Goal: Task Accomplishment & Management: Manage account settings

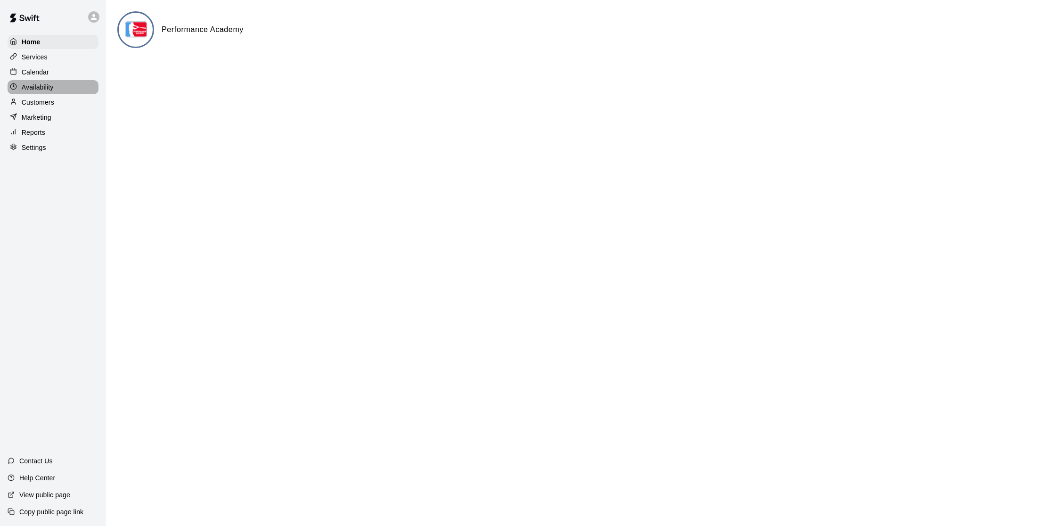
click at [41, 80] on div "Availability" at bounding box center [53, 87] width 91 height 14
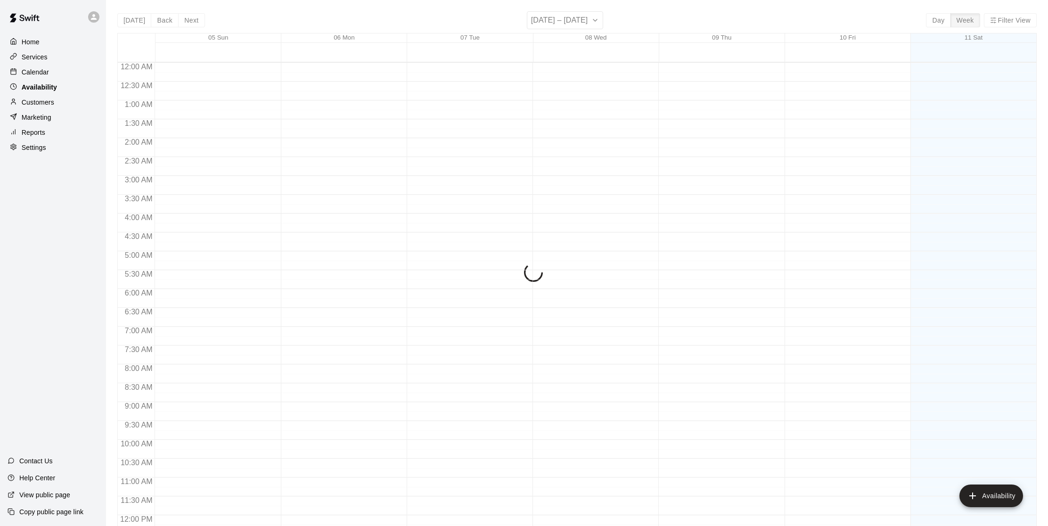
scroll to position [431, 0]
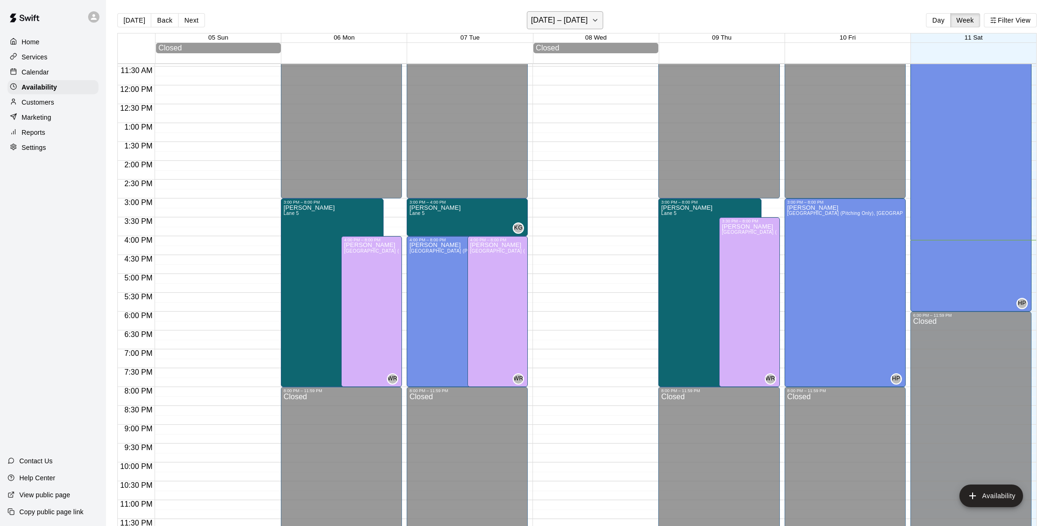
click at [592, 21] on icon "button" at bounding box center [596, 20] width 8 height 11
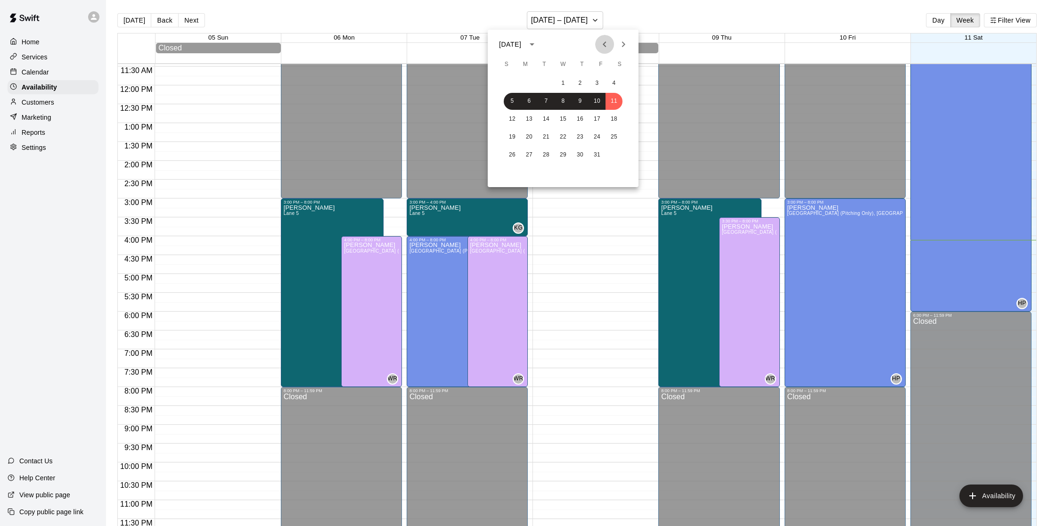
click at [604, 45] on icon "Previous month" at bounding box center [604, 44] width 3 height 6
click at [527, 118] on button "15" at bounding box center [529, 119] width 17 height 17
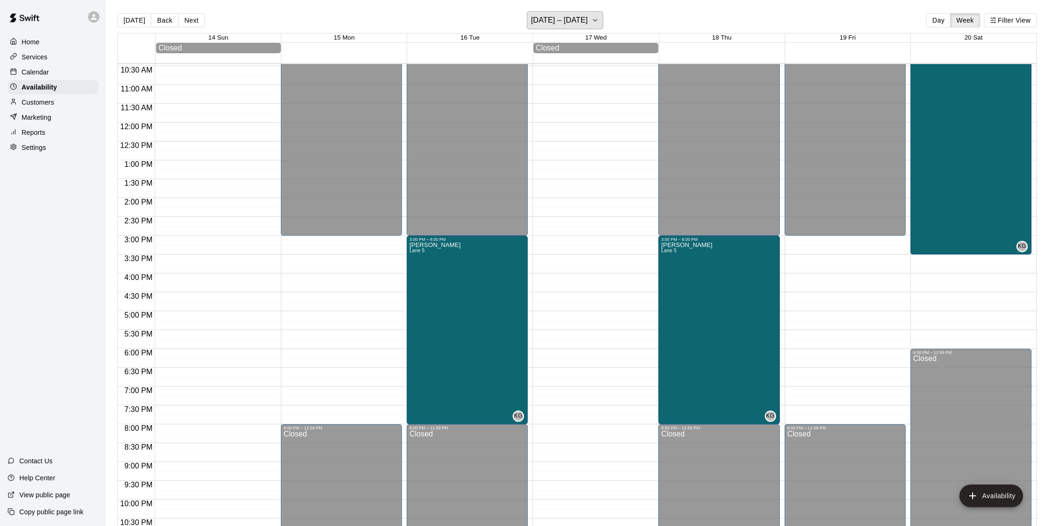
scroll to position [396, 0]
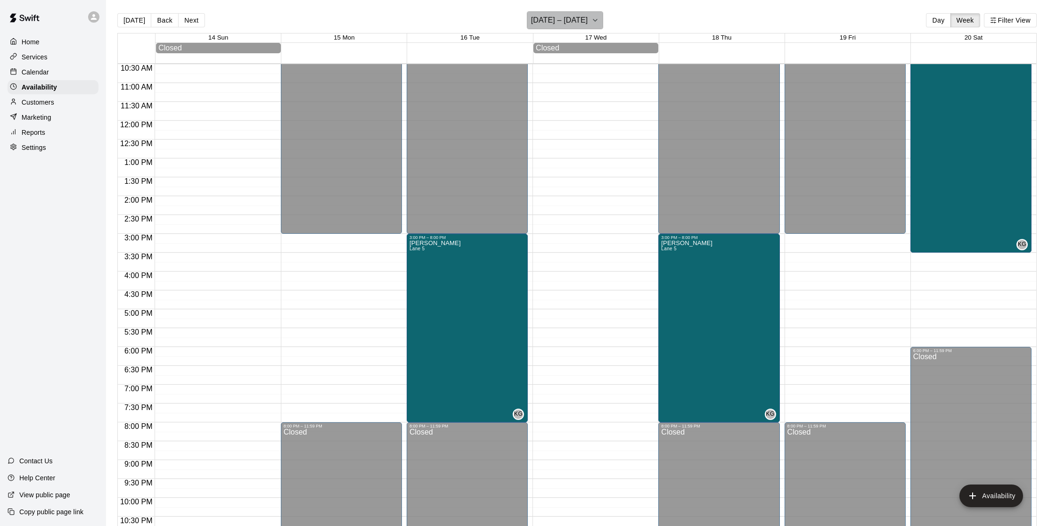
click at [598, 21] on icon "button" at bounding box center [596, 20] width 8 height 11
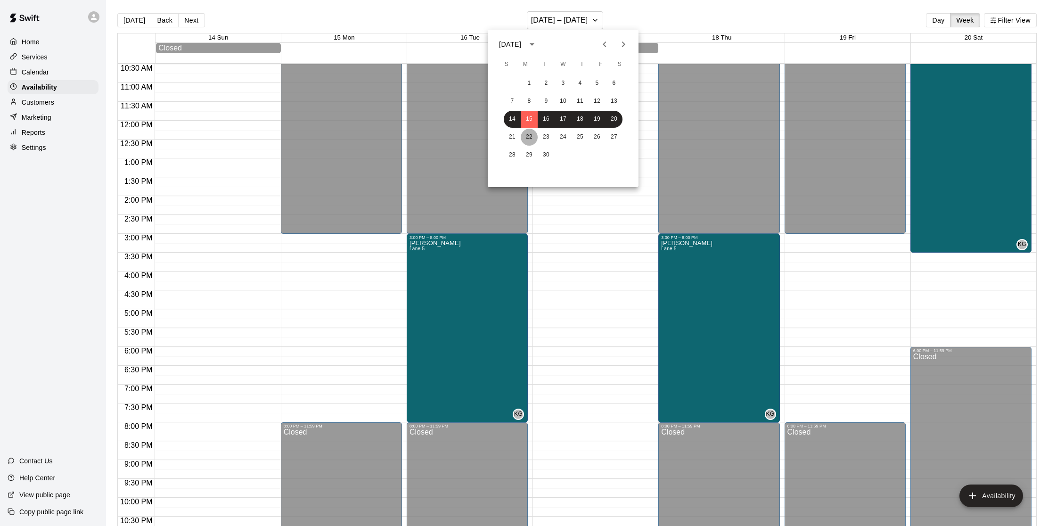
click at [528, 136] on button "22" at bounding box center [529, 137] width 17 height 17
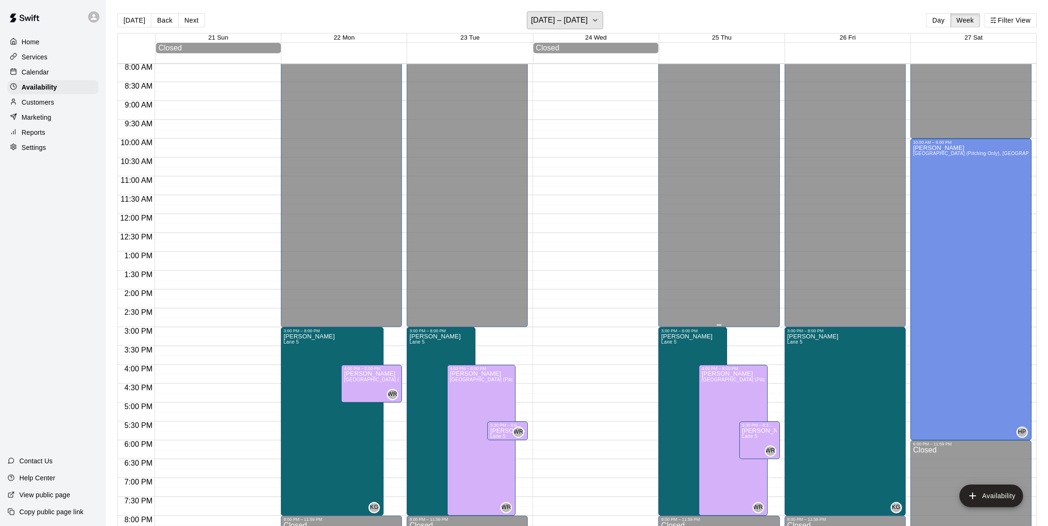
scroll to position [306, 0]
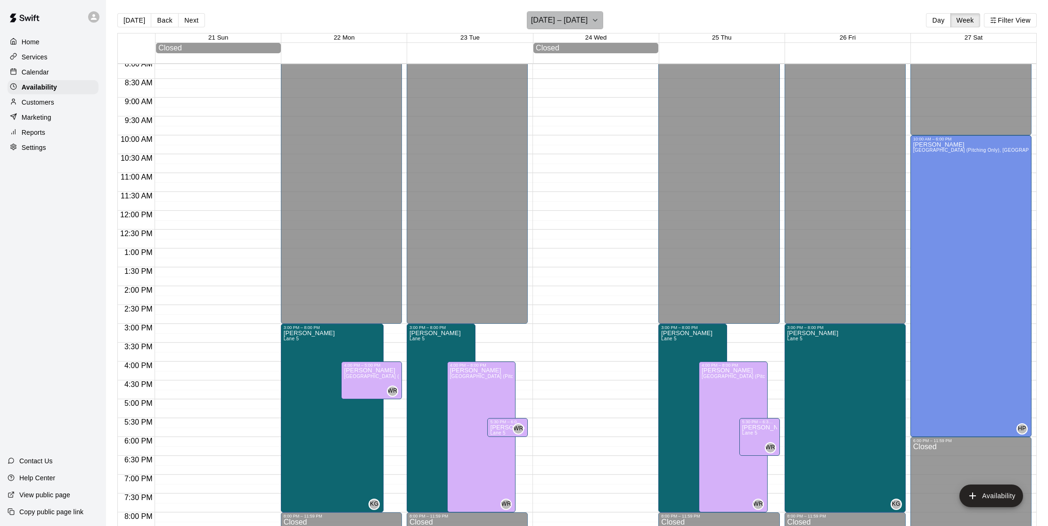
click at [599, 21] on icon "button" at bounding box center [596, 20] width 8 height 11
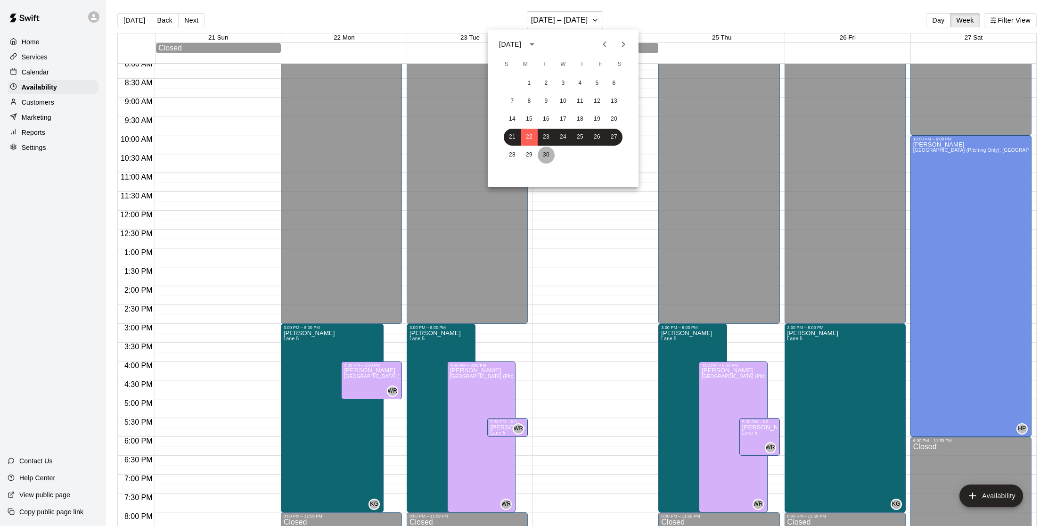
click at [539, 154] on button "30" at bounding box center [546, 155] width 17 height 17
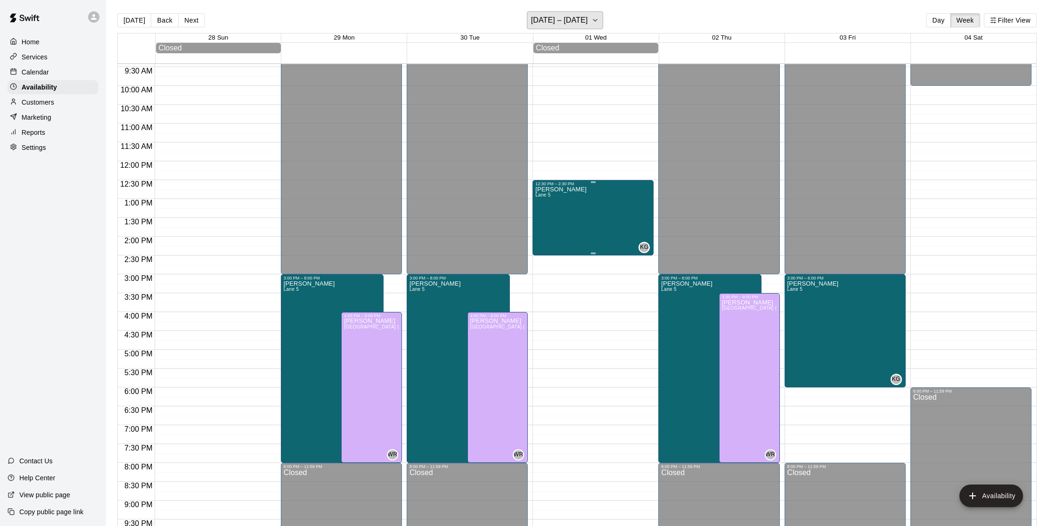
scroll to position [353, 0]
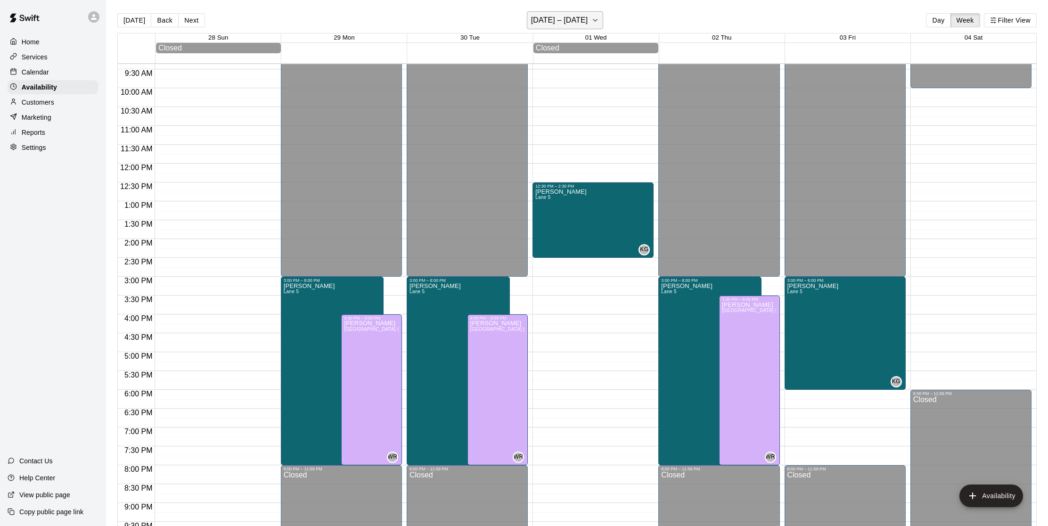
click at [599, 22] on icon "button" at bounding box center [596, 20] width 8 height 11
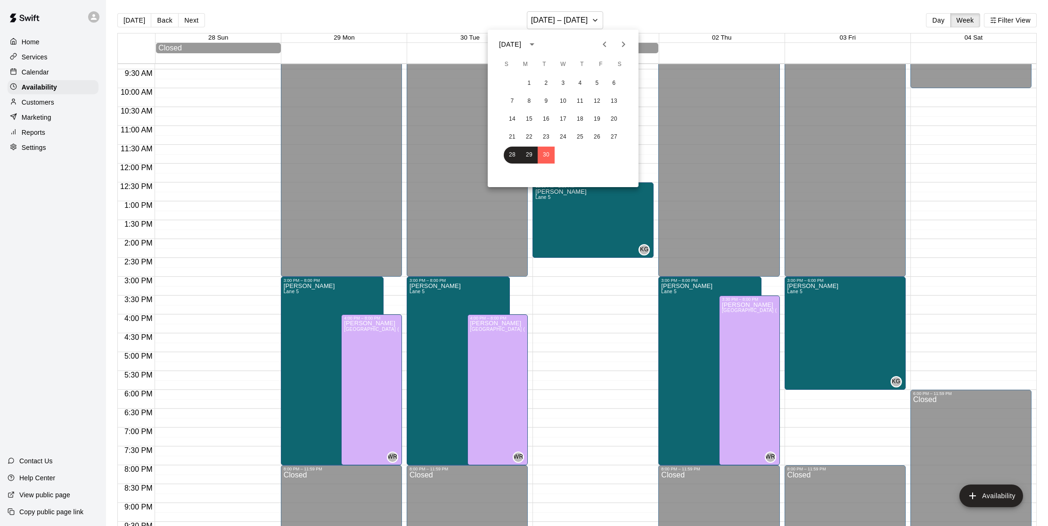
click at [622, 42] on icon "Next month" at bounding box center [623, 44] width 11 height 11
click at [615, 102] on button "11" at bounding box center [614, 101] width 17 height 17
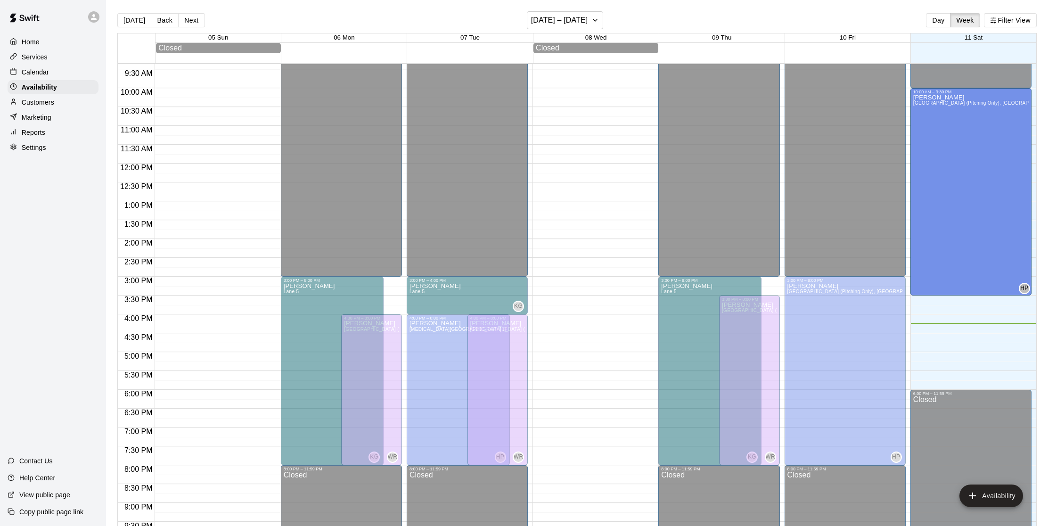
drag, startPoint x: 971, startPoint y: 387, endPoint x: 968, endPoint y: 300, distance: 87.7
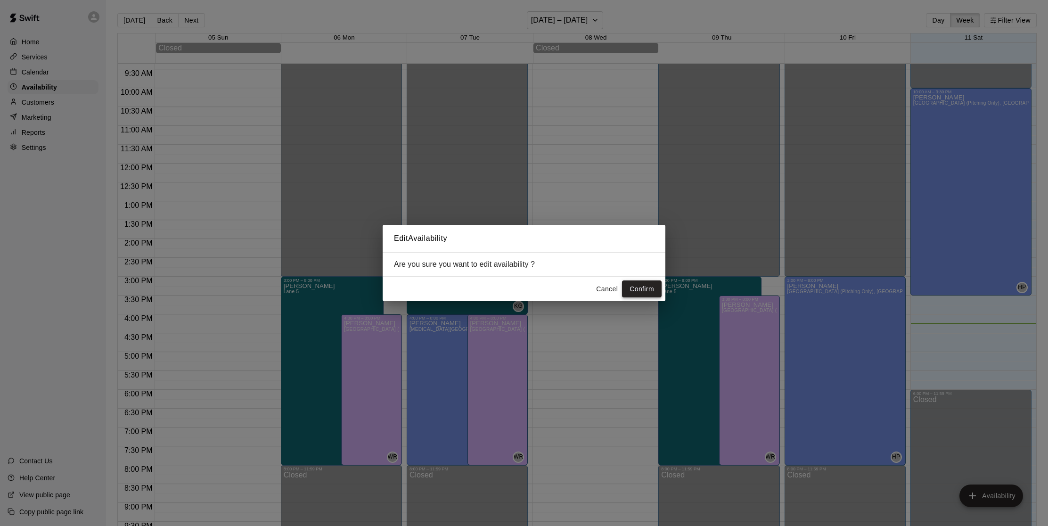
click at [646, 289] on button "Confirm" at bounding box center [642, 288] width 40 height 17
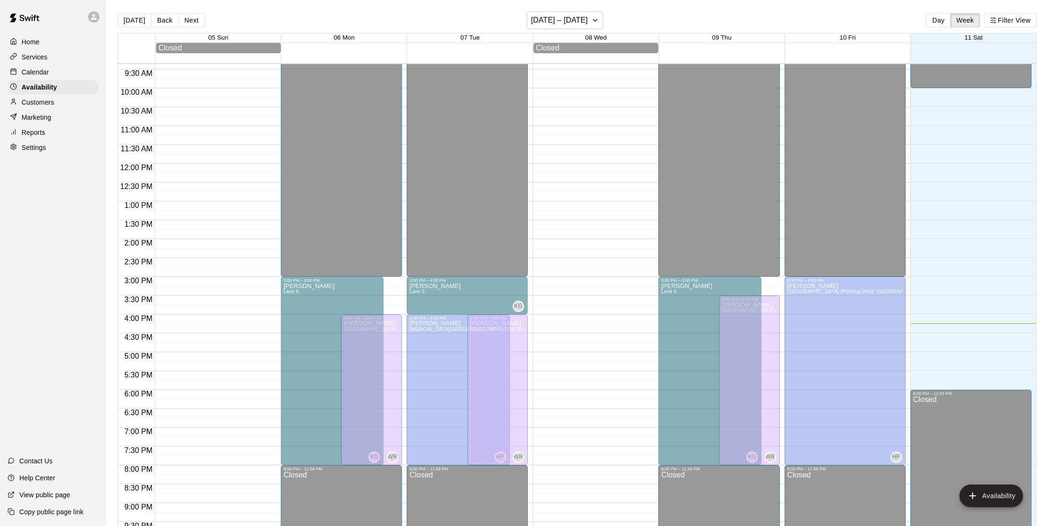
click at [972, 291] on div "10:00 AM – 3:30 PM [PERSON_NAME][GEOGRAPHIC_DATA][PERSON_NAME][PERSON_NAME][PER…" at bounding box center [971, 192] width 115 height 205
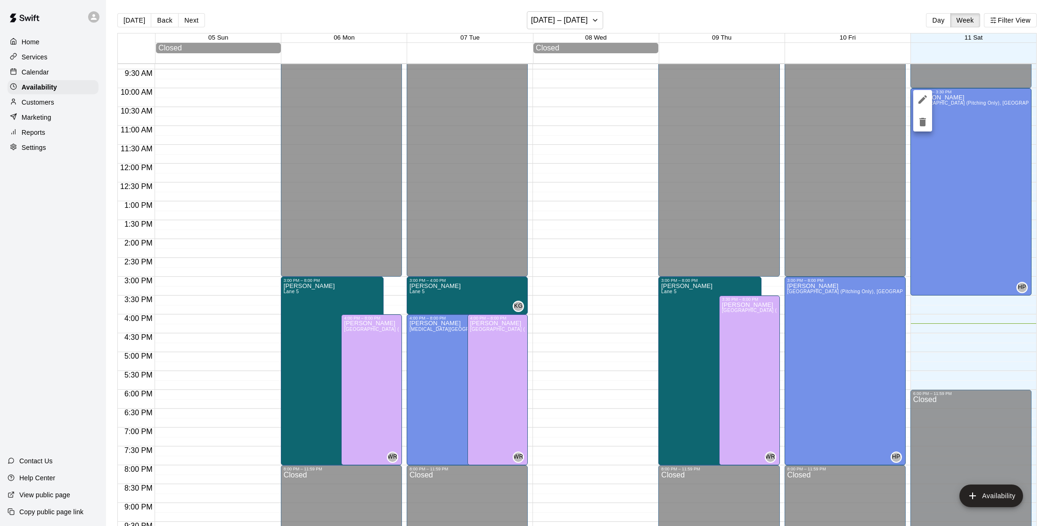
click at [971, 279] on div at bounding box center [524, 263] width 1048 height 526
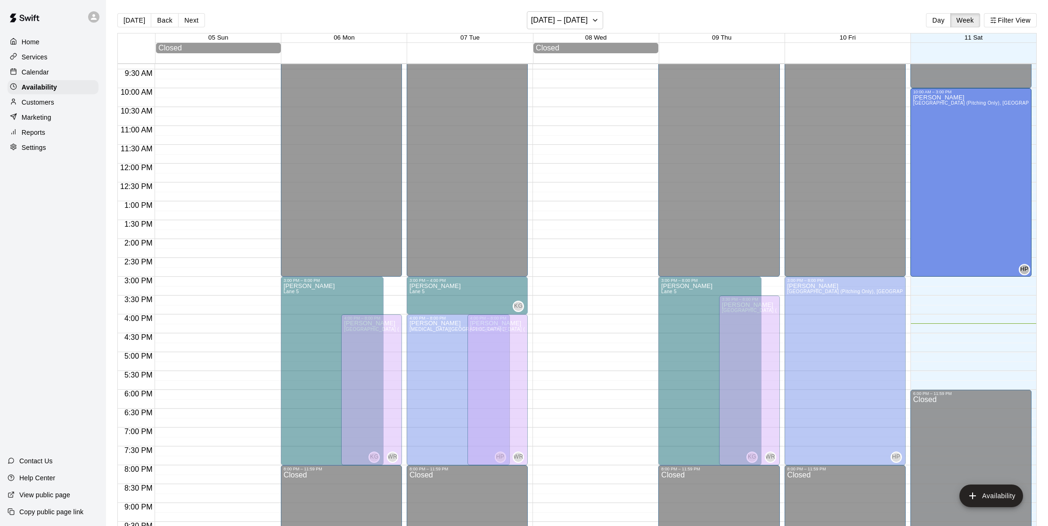
drag, startPoint x: 972, startPoint y: 294, endPoint x: 972, endPoint y: 285, distance: 9.0
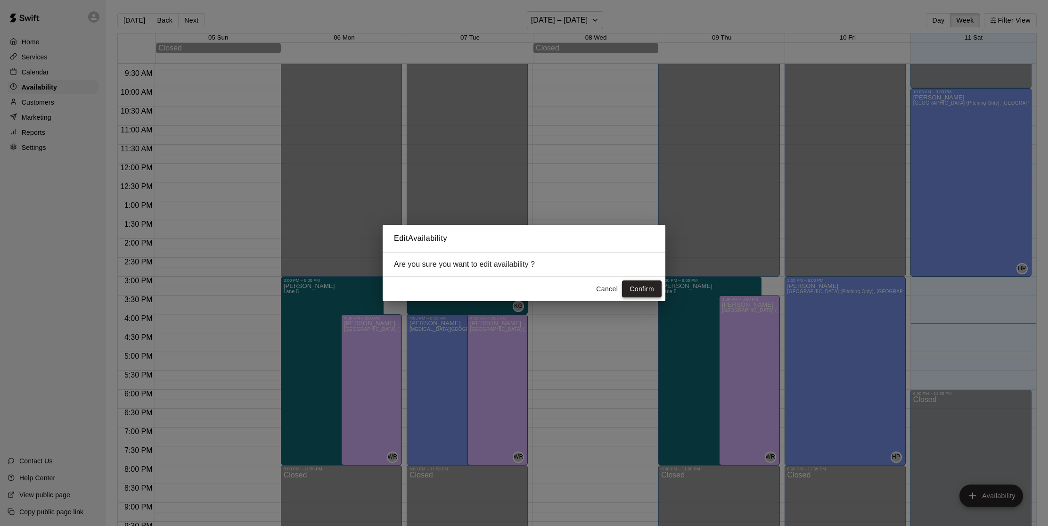
click at [642, 290] on button "Confirm" at bounding box center [642, 288] width 40 height 17
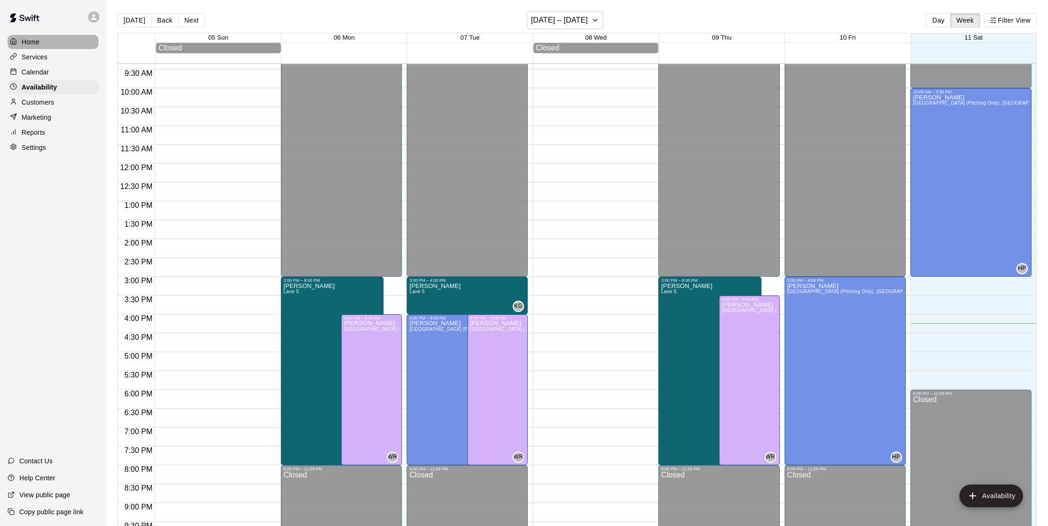
click at [24, 41] on p "Home" at bounding box center [31, 41] width 18 height 9
